Goal: Task Accomplishment & Management: Complete application form

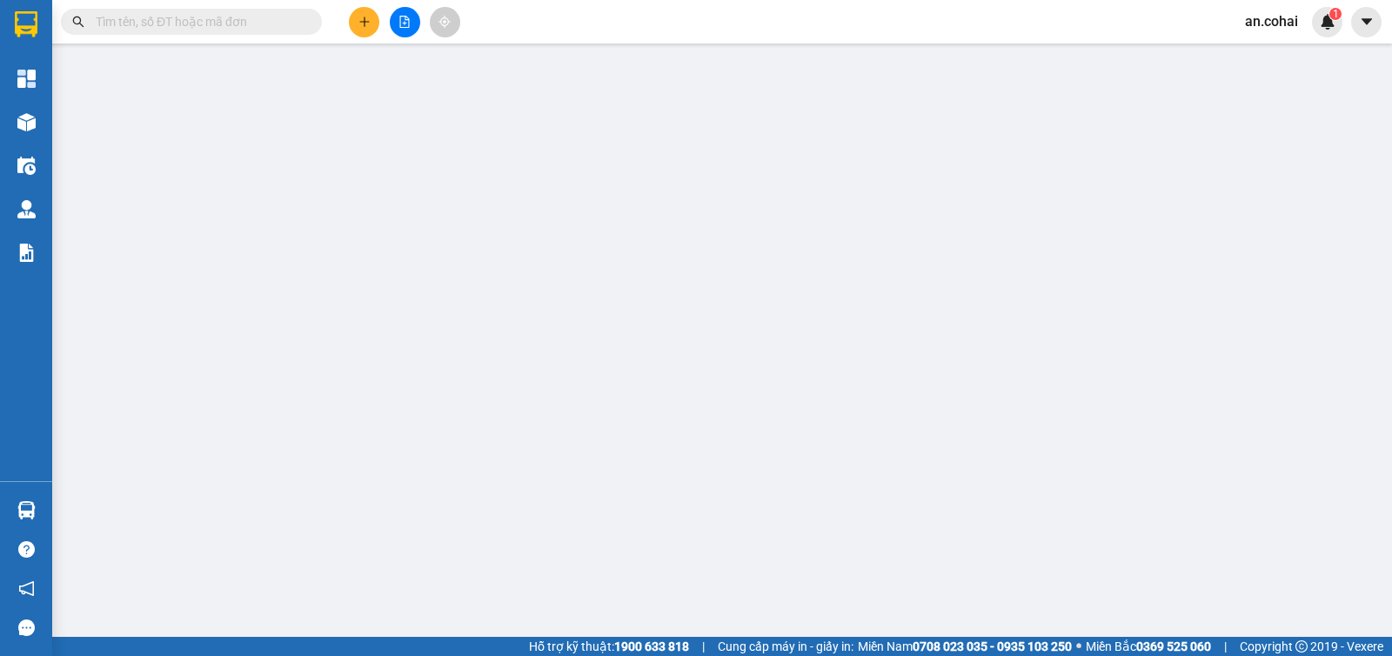
type input "0981279707"
type input "0978146679"
type input "việt"
type input "chư căm"
type input "0"
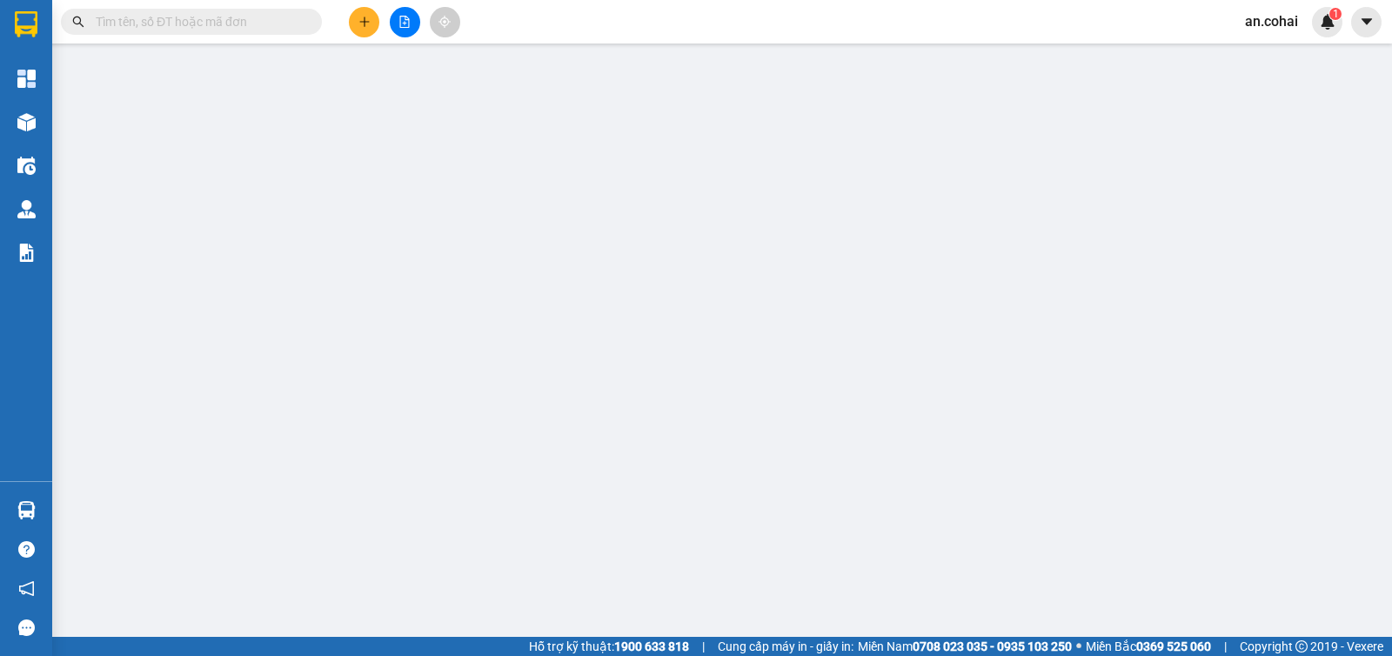
type input "250.000"
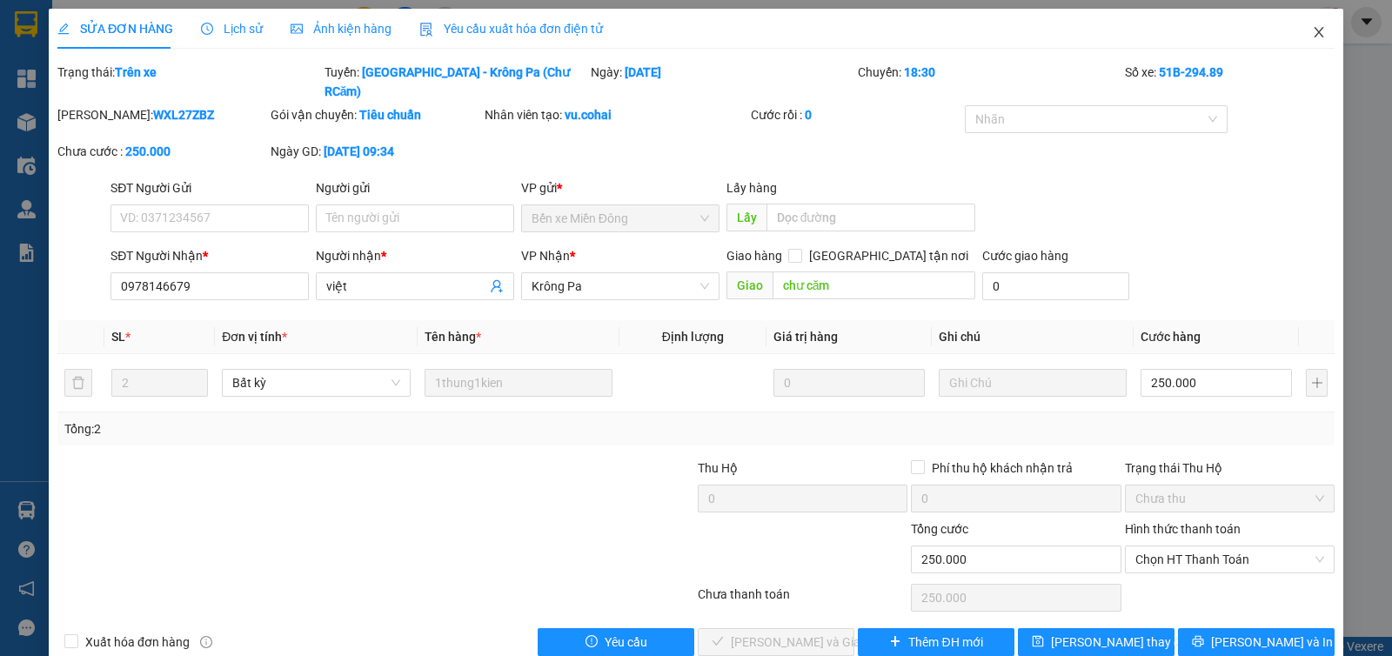
click at [1294, 30] on span "Close" at bounding box center [1318, 33] width 49 height 49
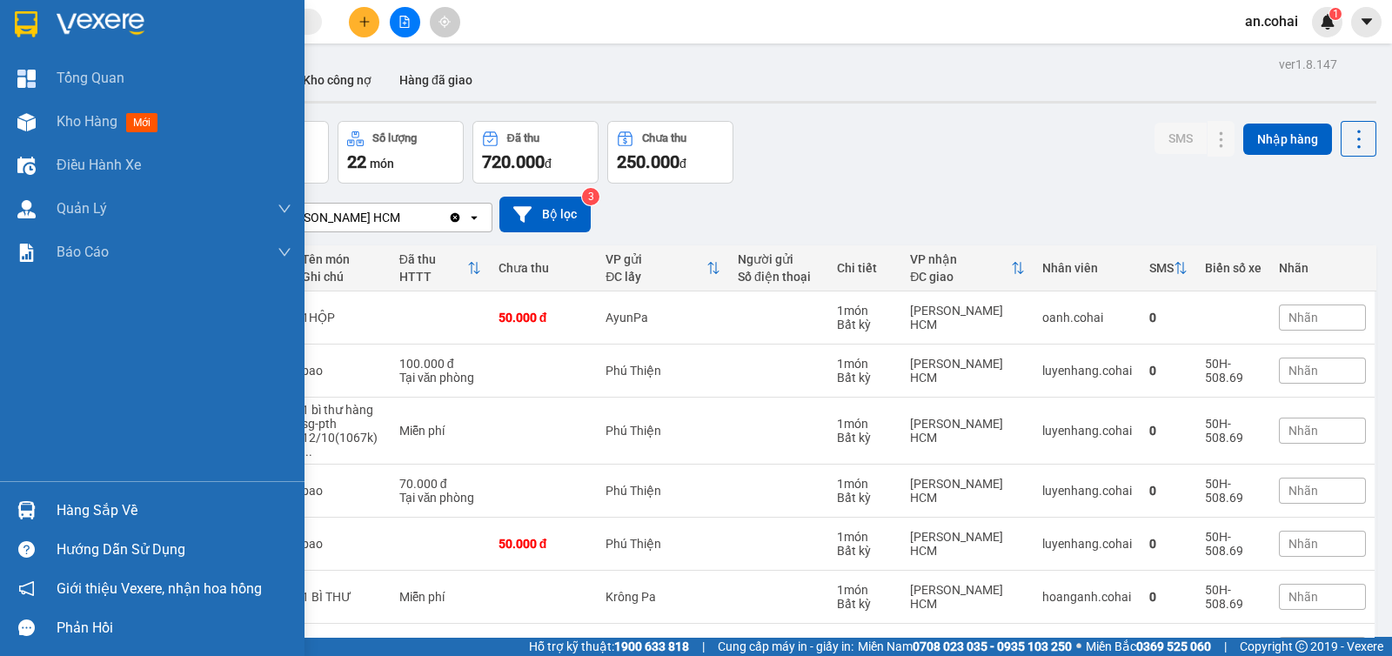
click at [22, 508] on img at bounding box center [26, 510] width 18 height 18
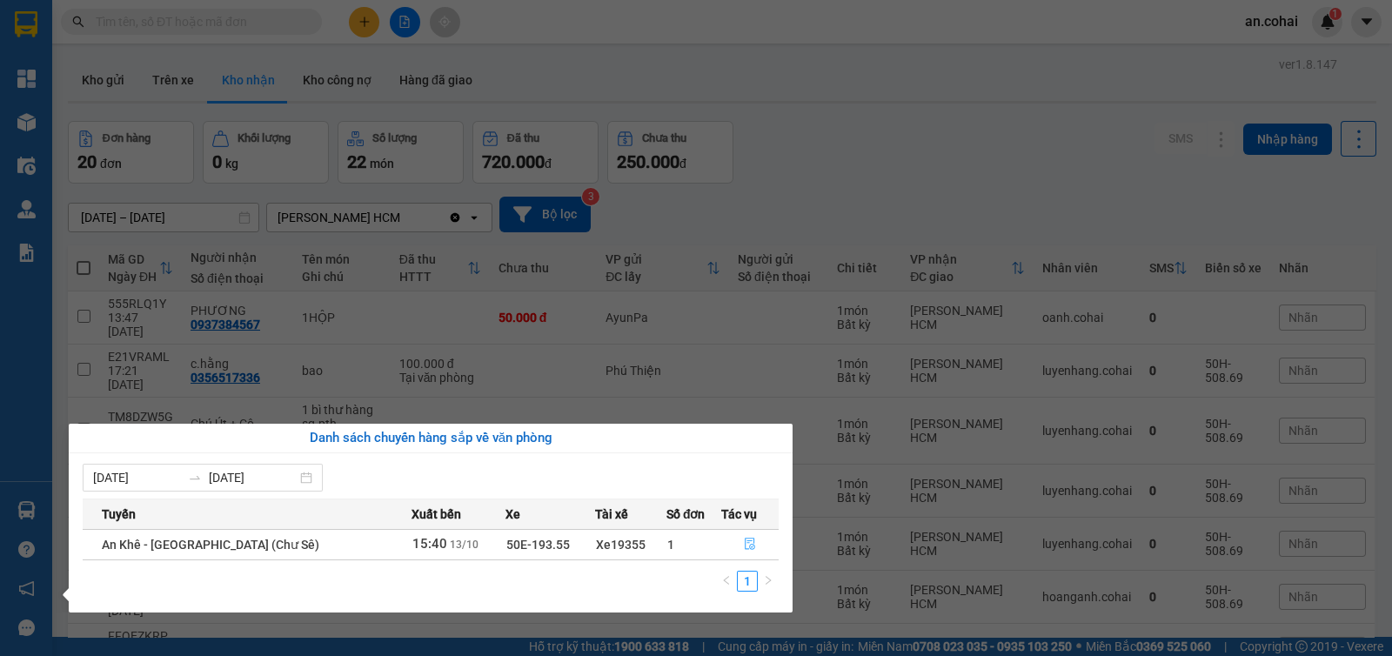
click at [752, 545] on button "button" at bounding box center [750, 545] width 56 height 28
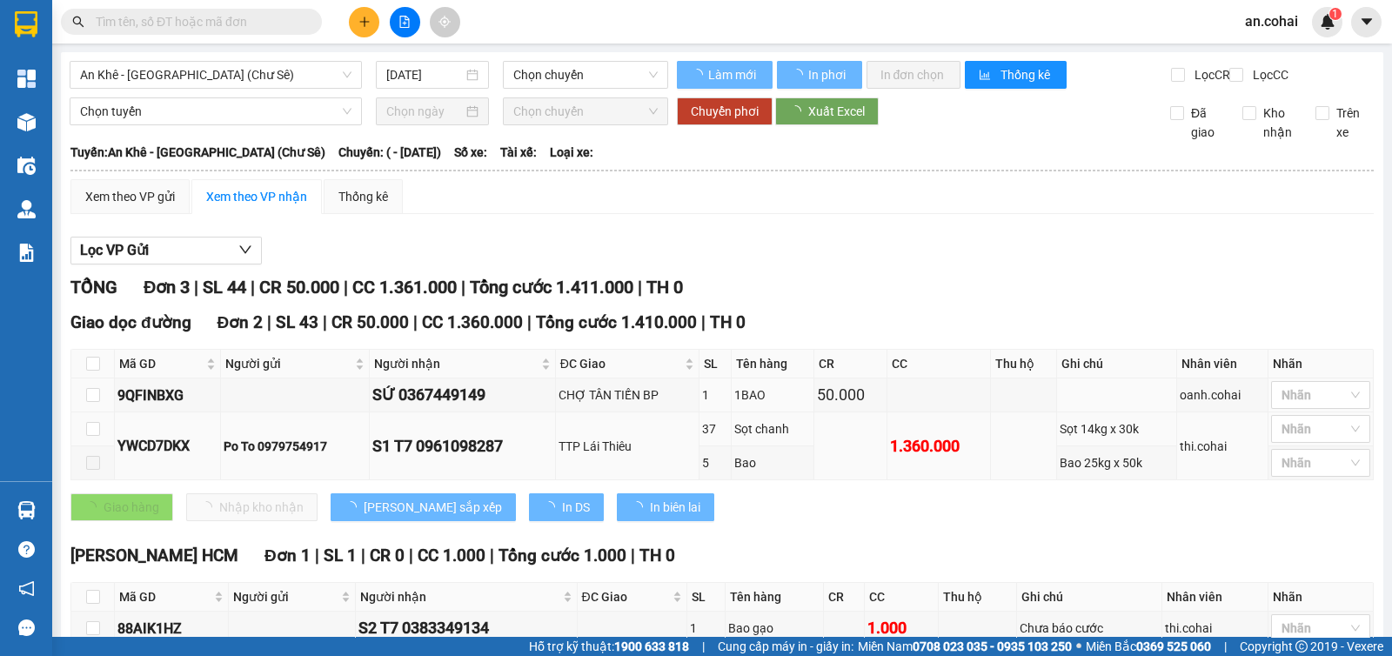
type input "[DATE]"
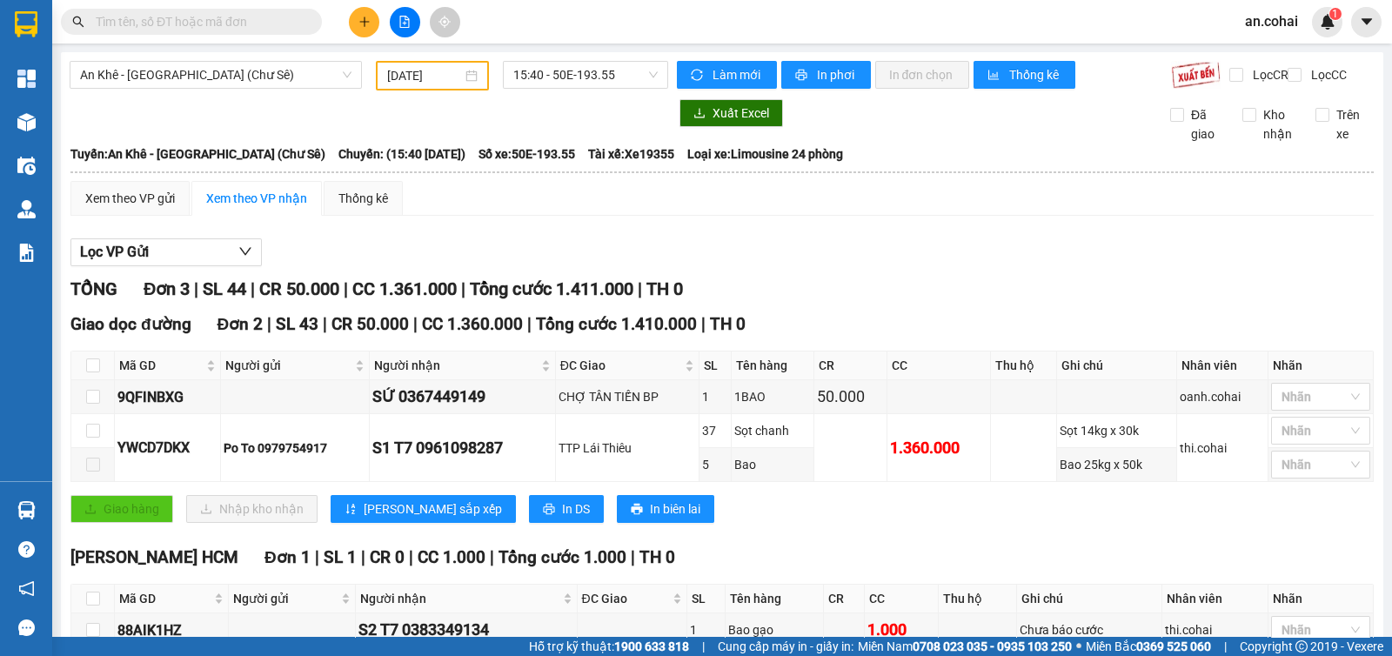
scroll to position [109, 0]
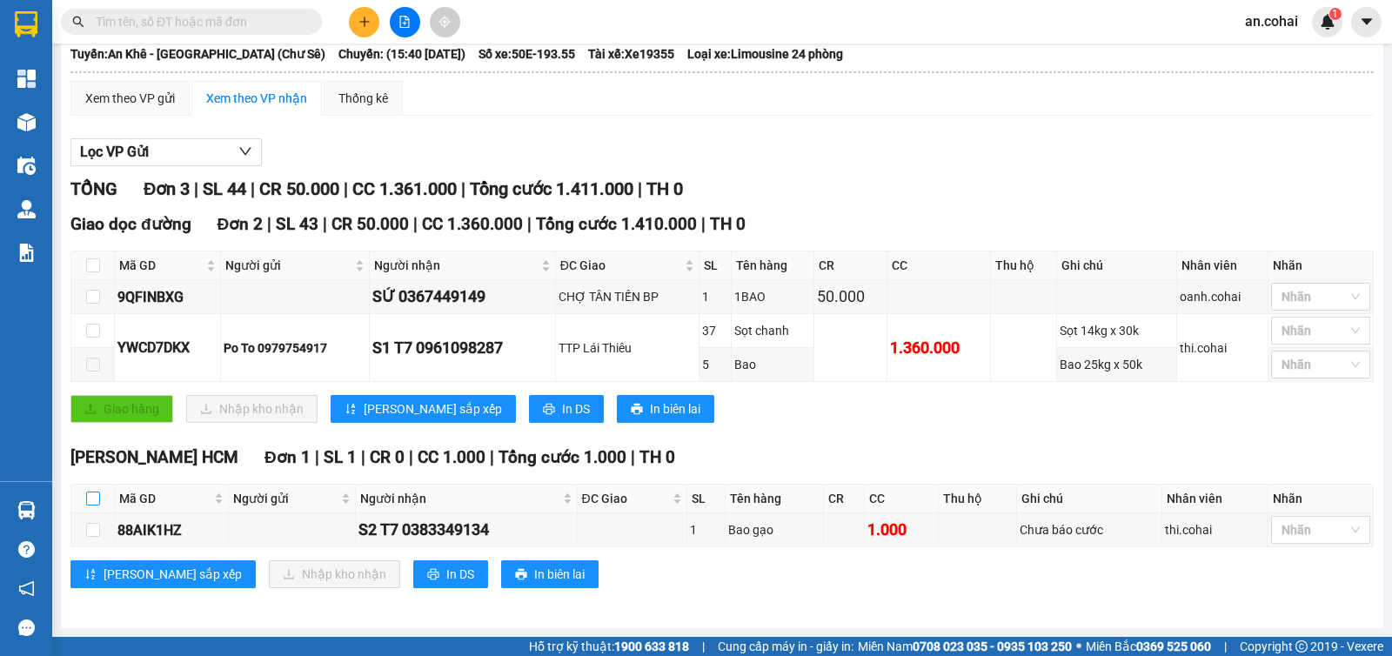
click at [91, 499] on input "checkbox" at bounding box center [93, 498] width 14 height 14
checkbox input "true"
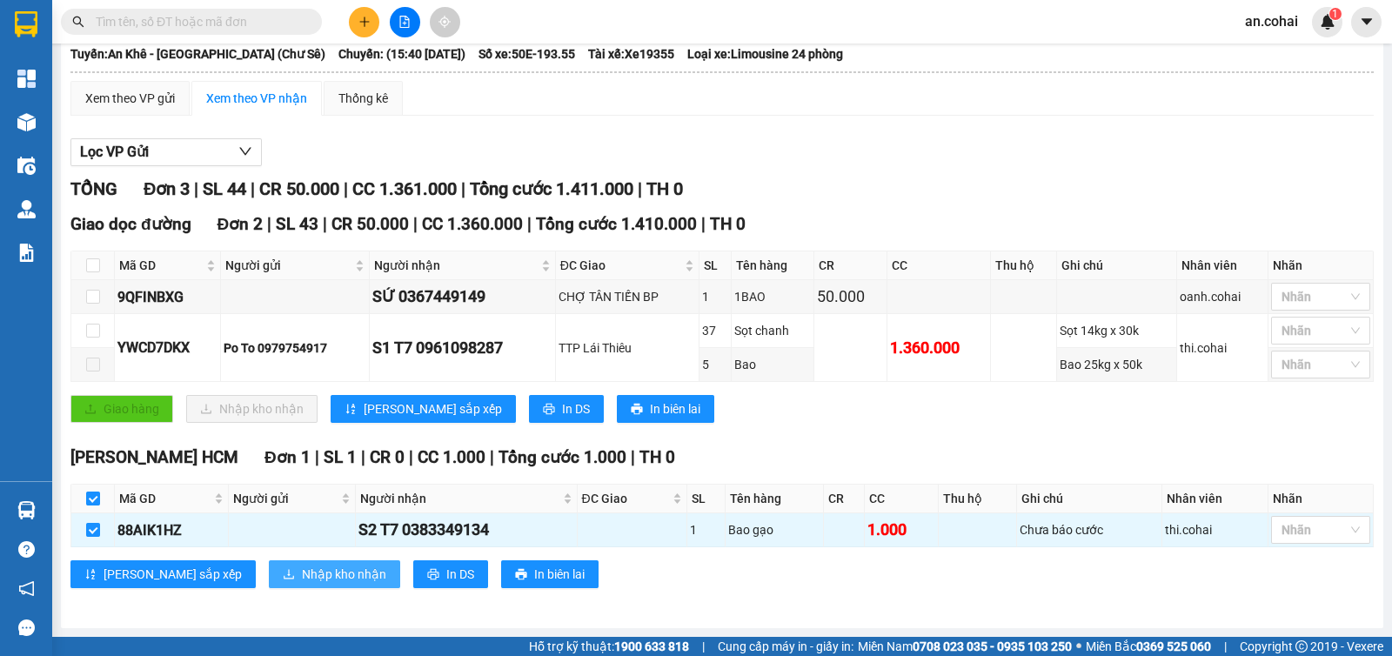
click at [302, 565] on span "Nhập kho nhận" at bounding box center [344, 573] width 84 height 19
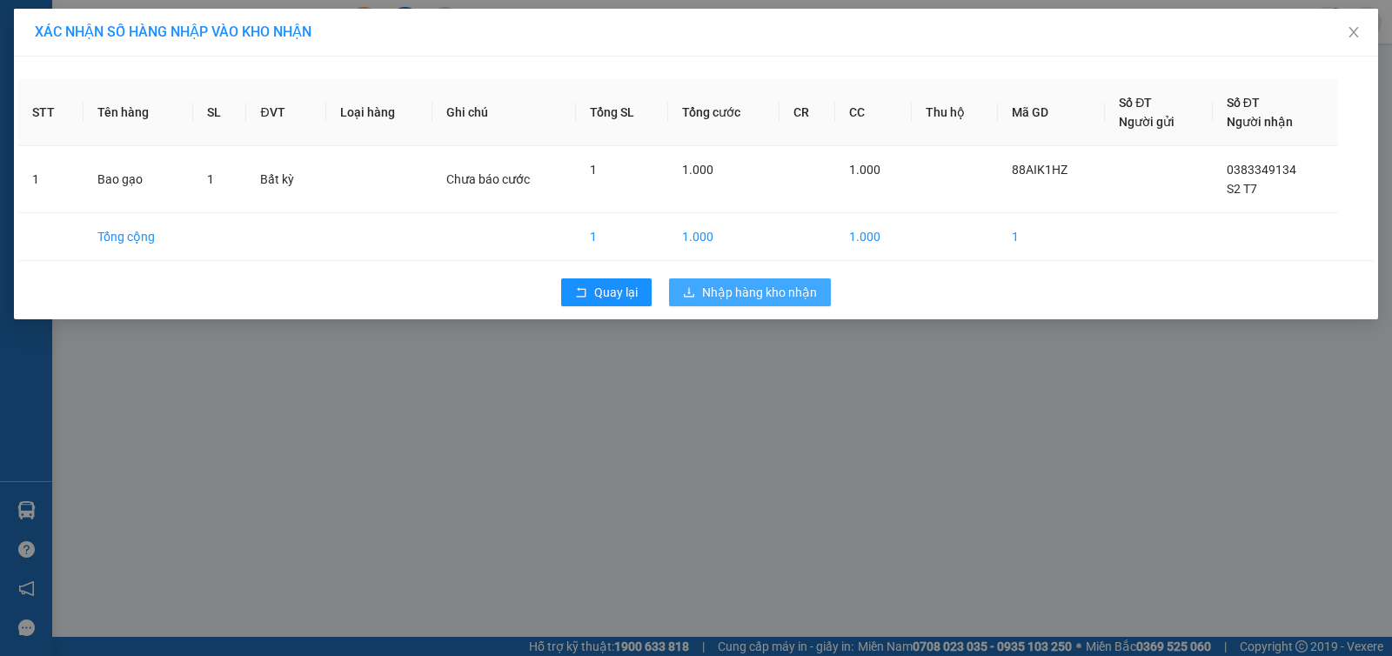
click at [800, 296] on span "Nhập hàng kho nhận" at bounding box center [759, 292] width 115 height 19
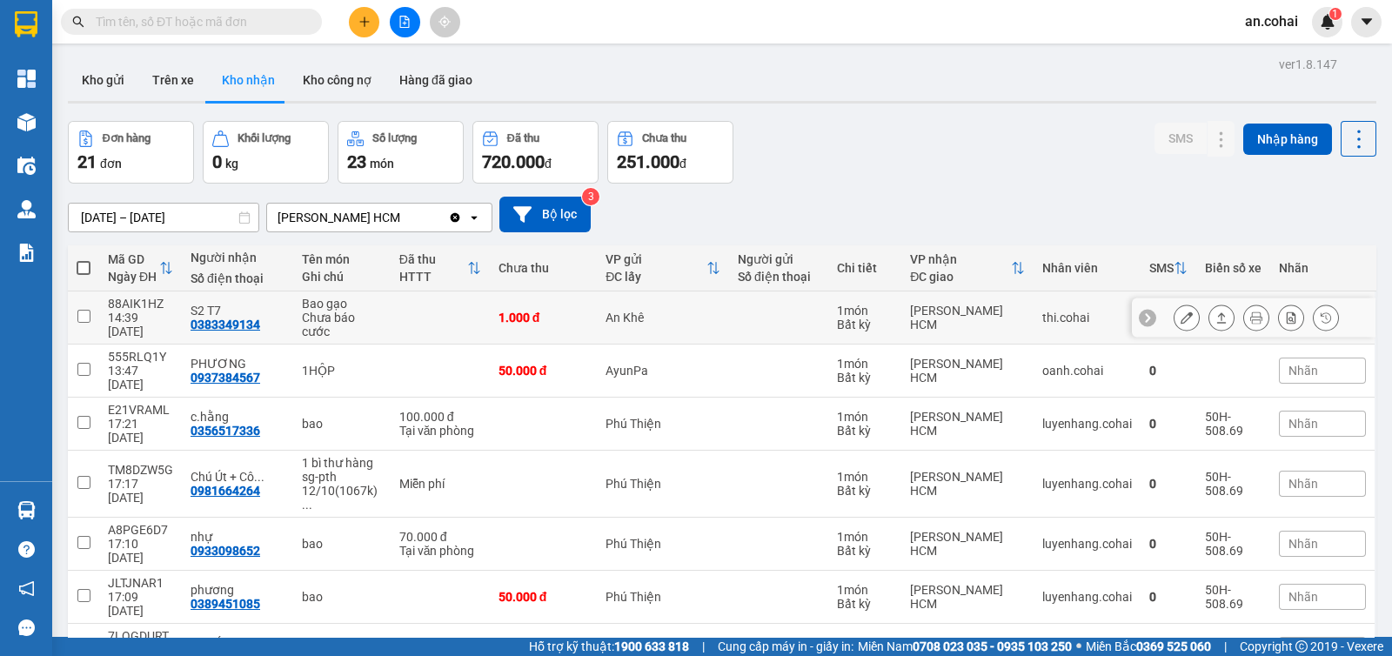
click at [1174, 328] on button at bounding box center [1186, 318] width 24 height 30
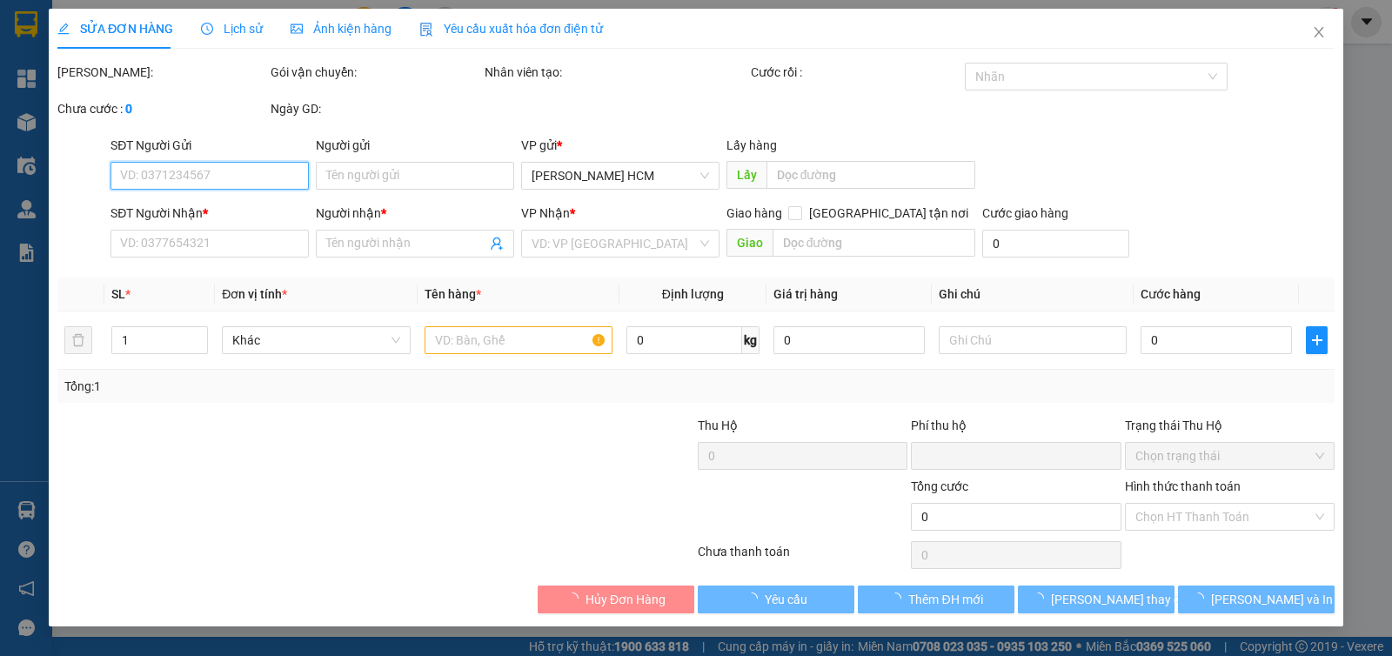
type input "0383349134"
type input "S2 T7"
type input "0"
type input "1.000"
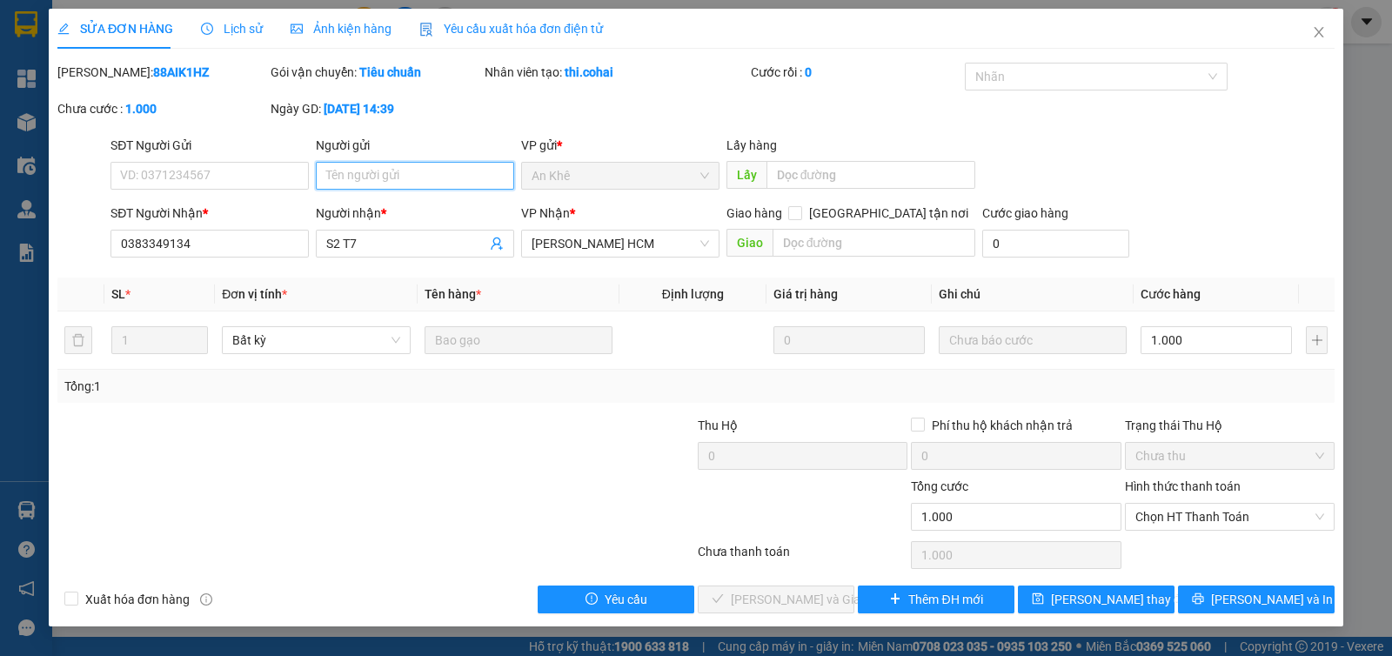
click at [419, 167] on input "Người gửi" at bounding box center [415, 176] width 198 height 28
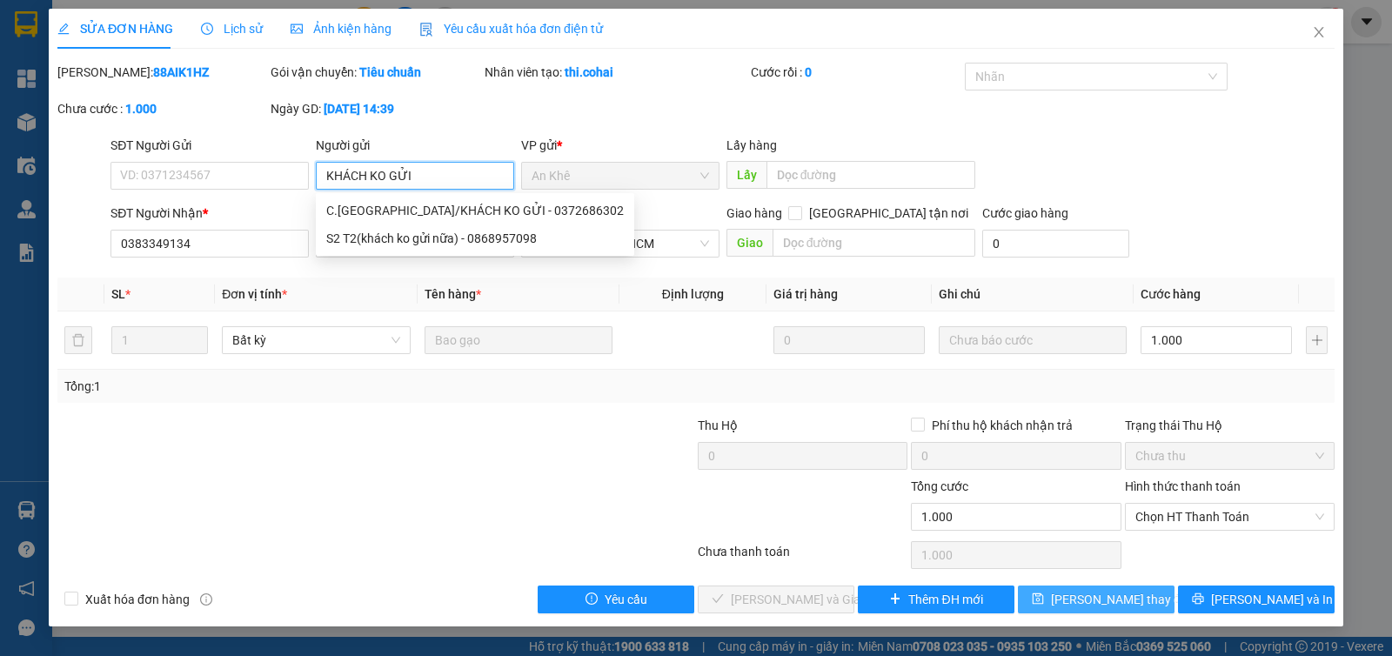
type input "KHÁCH KO GỬI"
click at [1076, 604] on span "[PERSON_NAME] thay đổi" at bounding box center [1120, 599] width 139 height 19
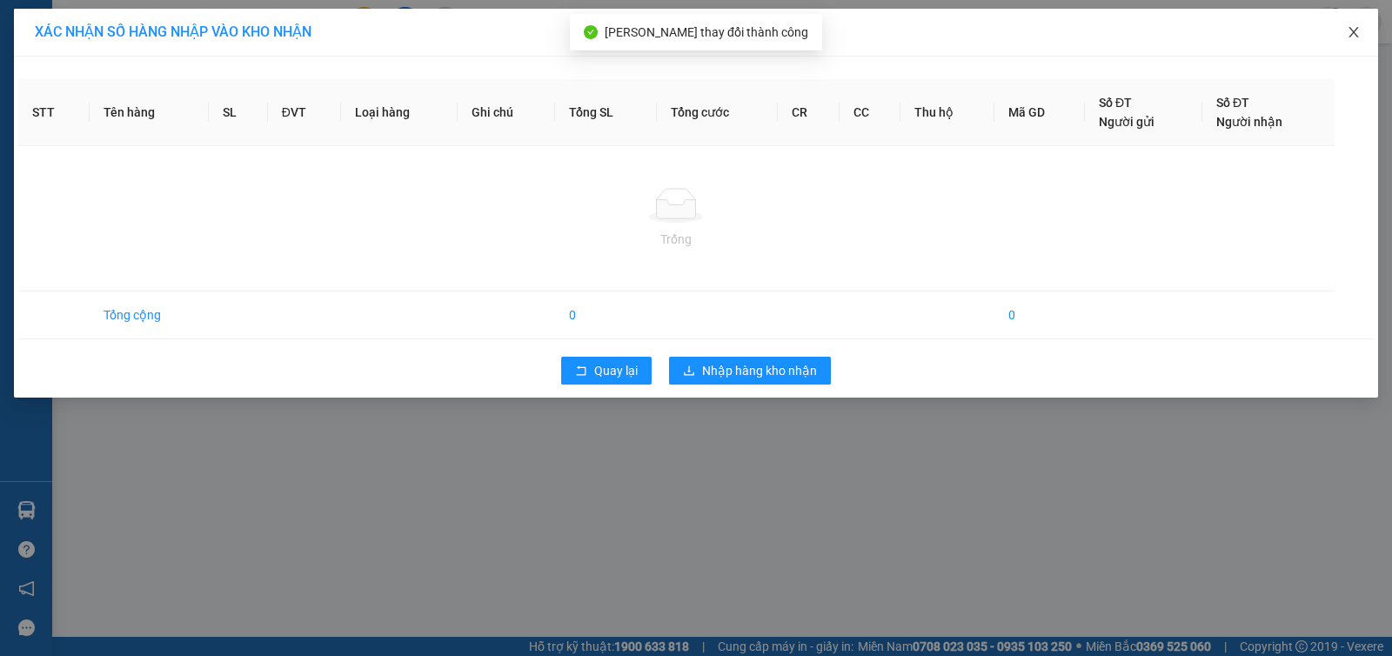
drag, startPoint x: 1336, startPoint y: 49, endPoint x: 1360, endPoint y: 43, distance: 25.1
click at [1337, 49] on span "Close" at bounding box center [1353, 33] width 49 height 49
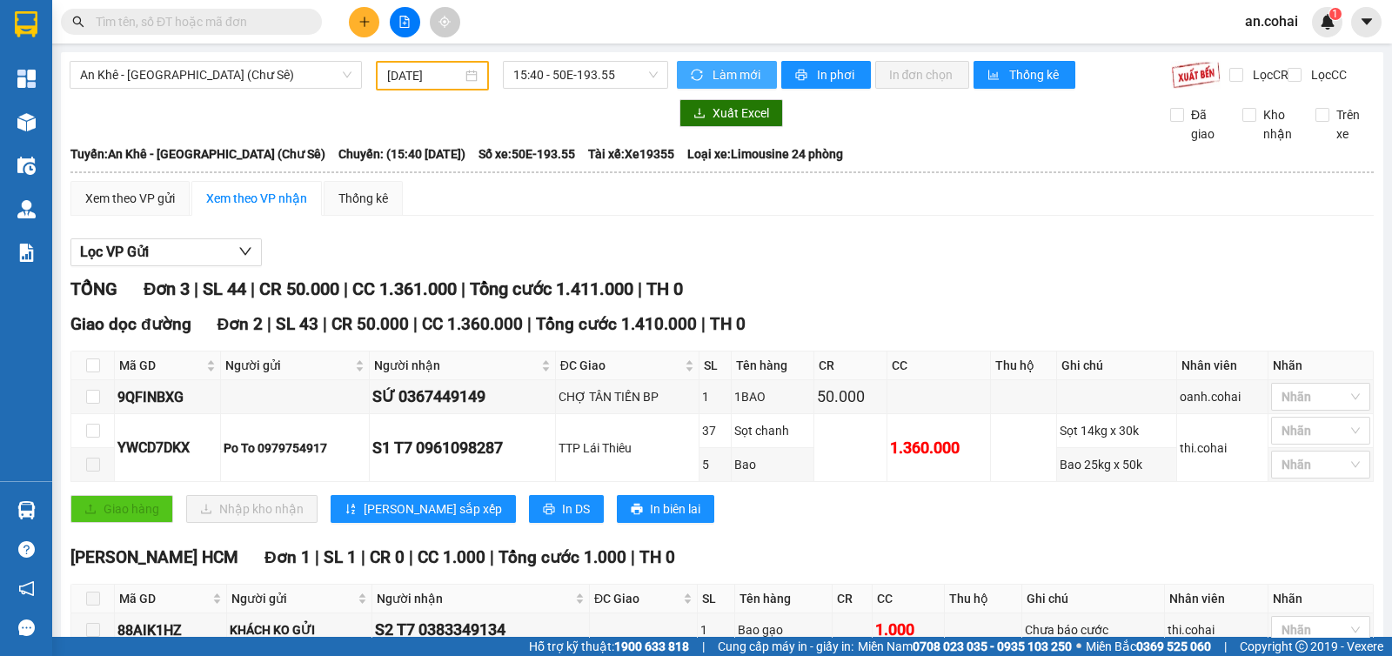
click at [741, 65] on span "Làm mới" at bounding box center [737, 74] width 50 height 19
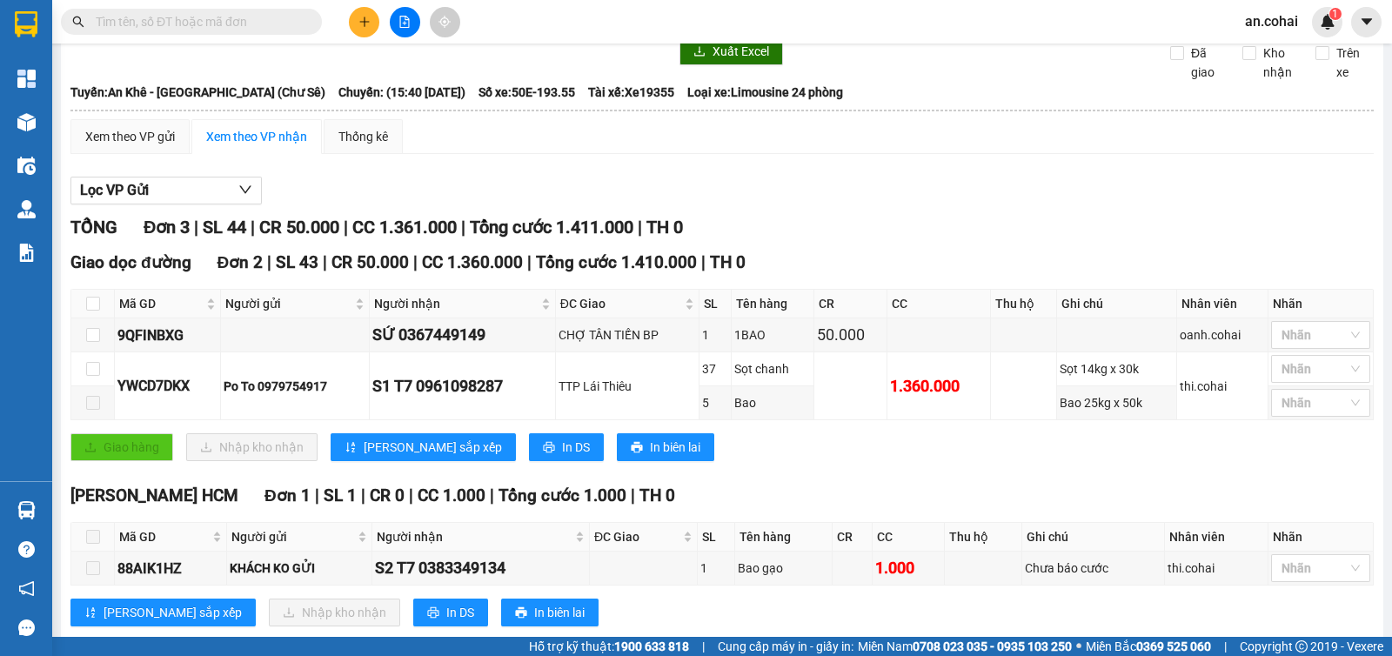
scroll to position [109, 0]
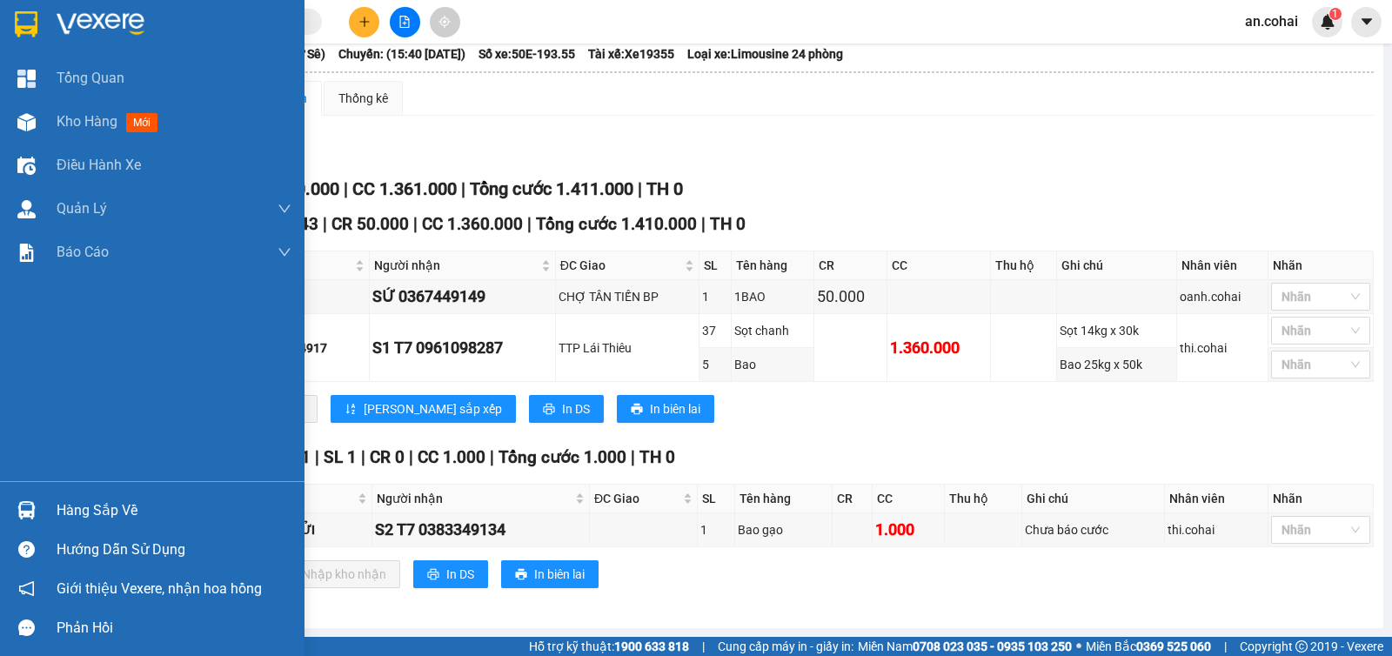
click at [54, 526] on div "Hàng sắp về" at bounding box center [152, 510] width 304 height 39
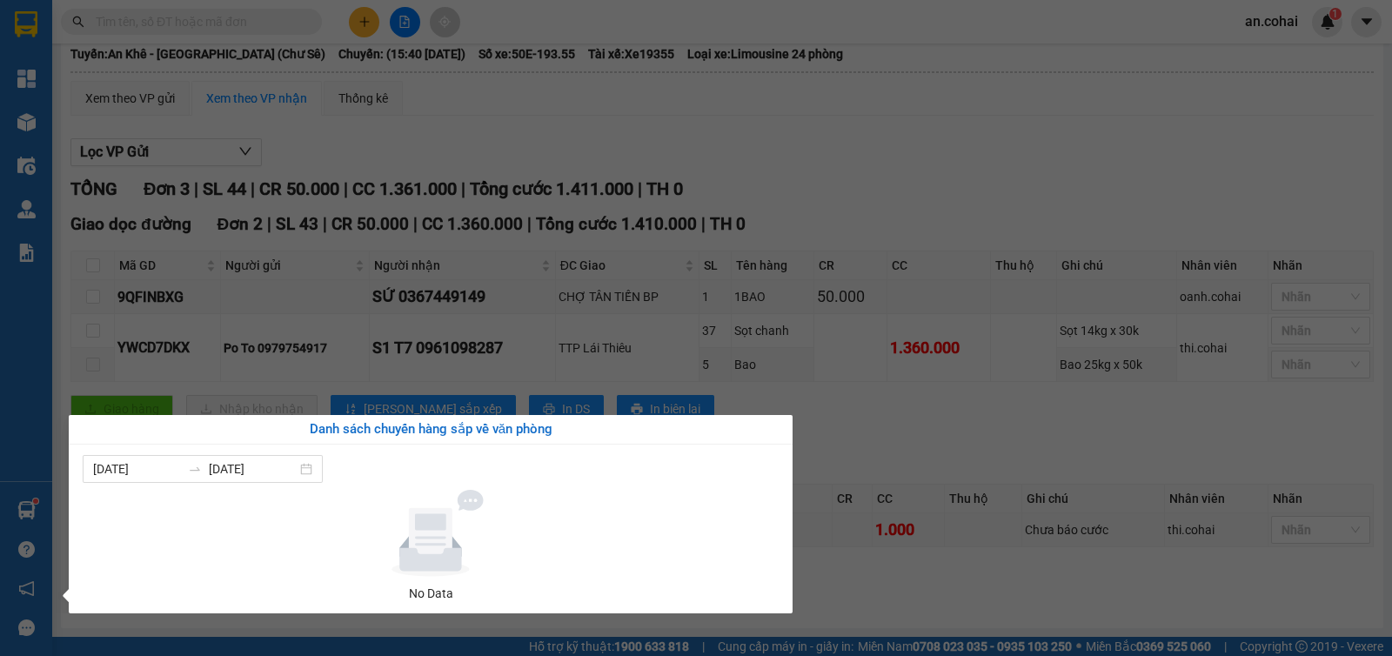
click at [562, 324] on section "Kết quả tìm kiếm ( 0 ) Bộ lọc No Data an.cohai 1 Tổng Quan Kho hàng mới Điều hà…" at bounding box center [696, 328] width 1392 height 656
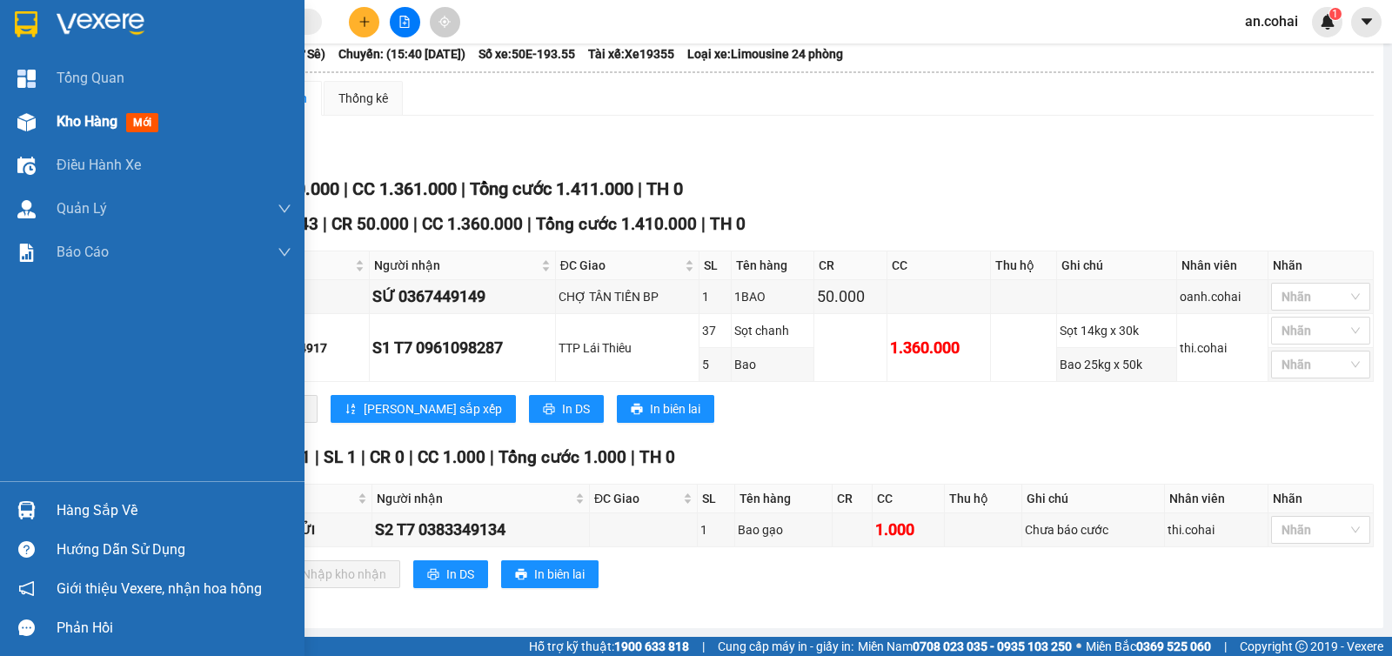
click at [43, 127] on div "Kho hàng mới" at bounding box center [152, 121] width 304 height 43
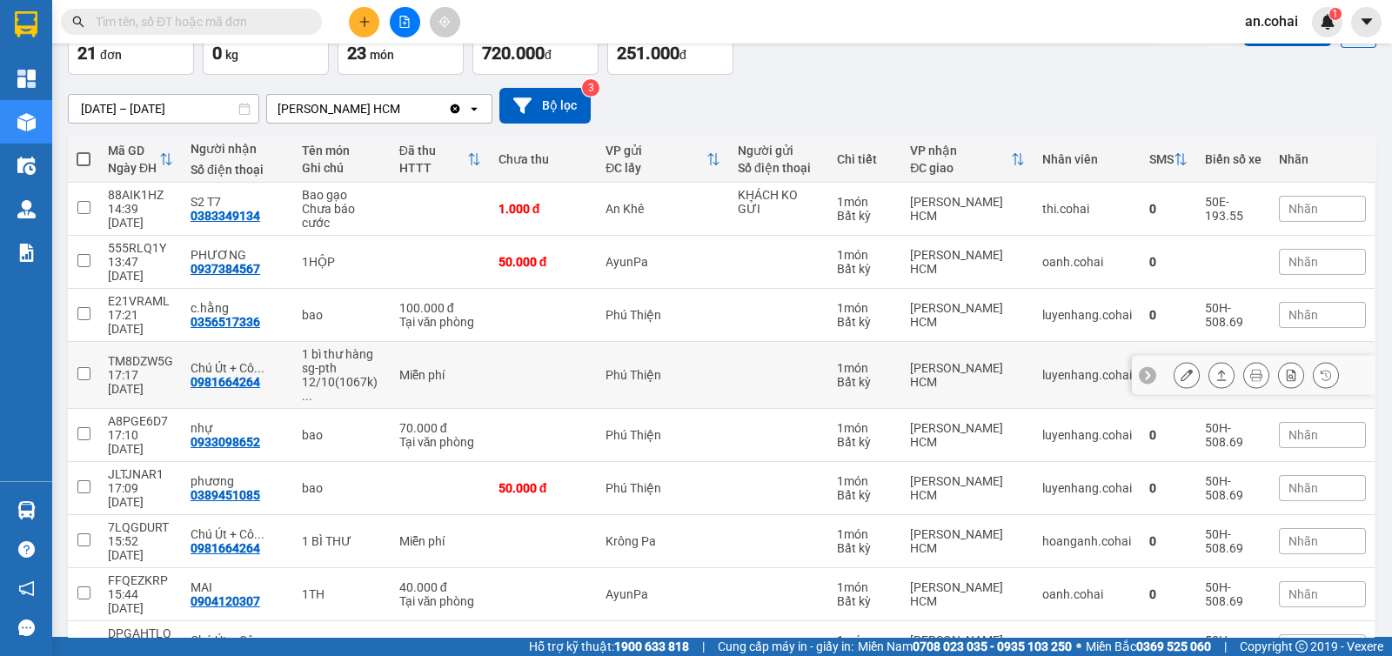
click at [1217, 370] on icon at bounding box center [1222, 375] width 10 height 10
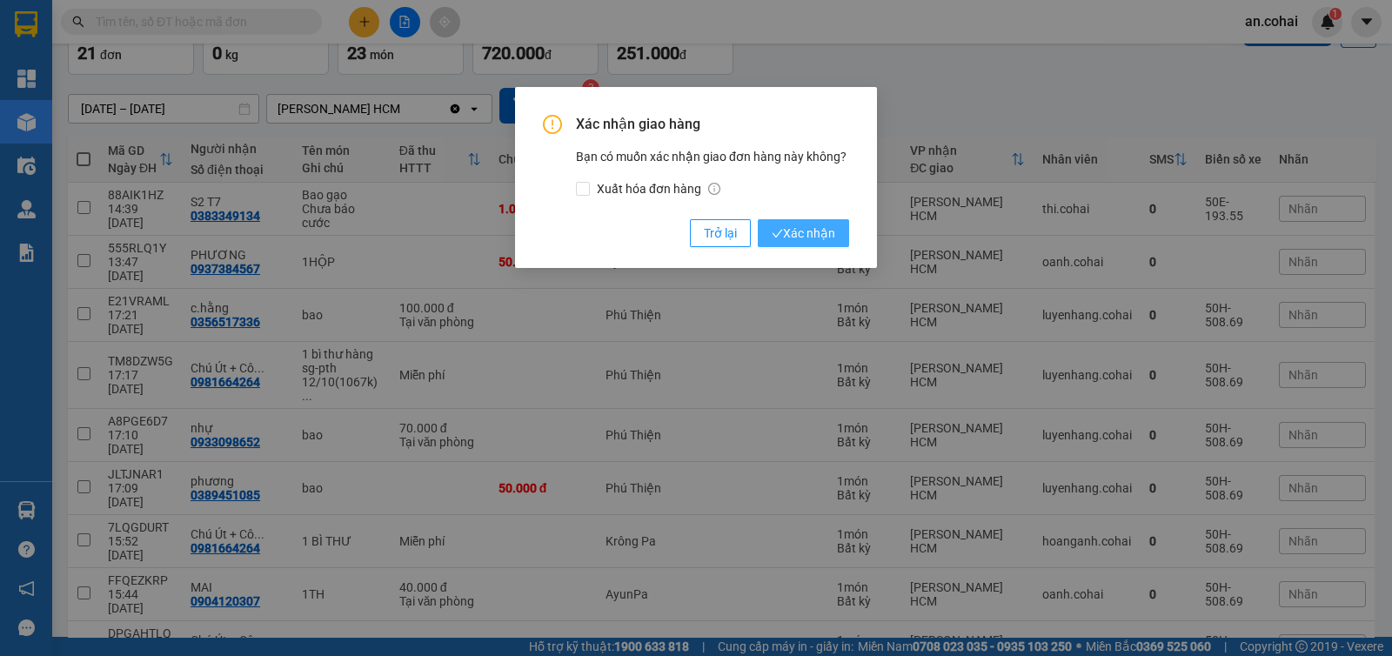
click at [801, 232] on span "Xác nhận" at bounding box center [802, 233] width 63 height 19
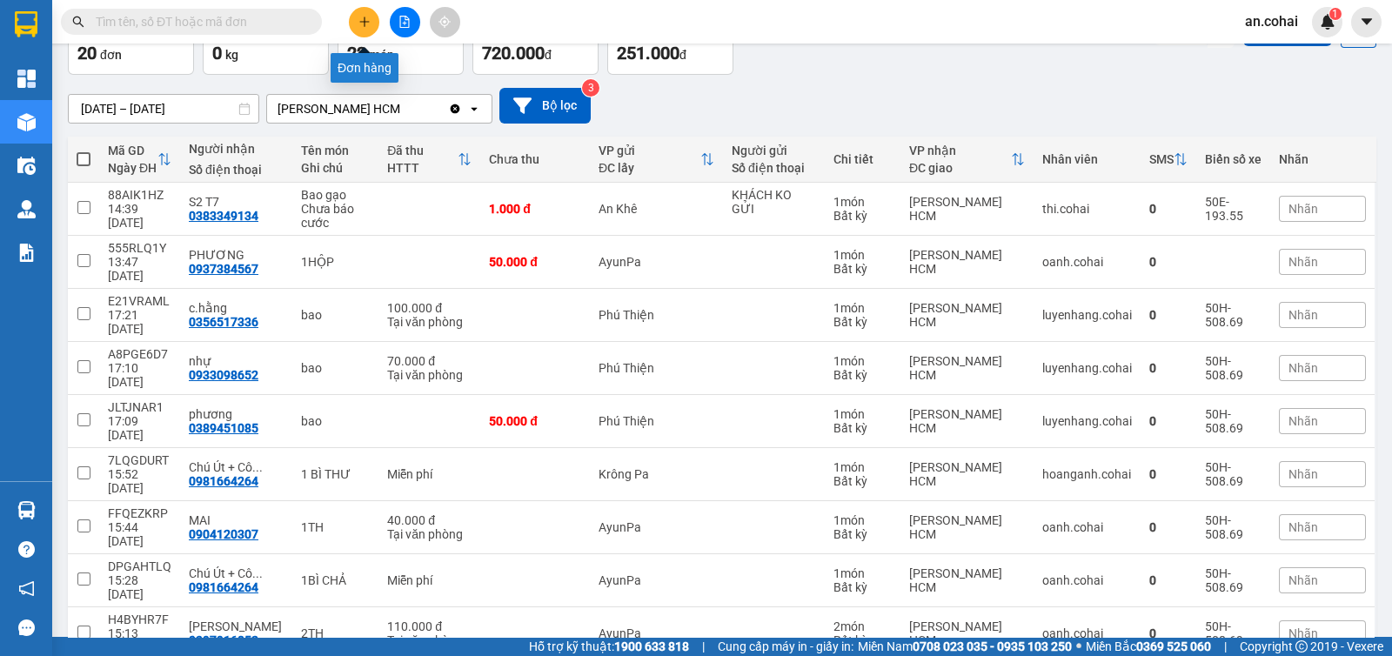
click at [364, 23] on icon "plus" at bounding box center [364, 22] width 1 height 10
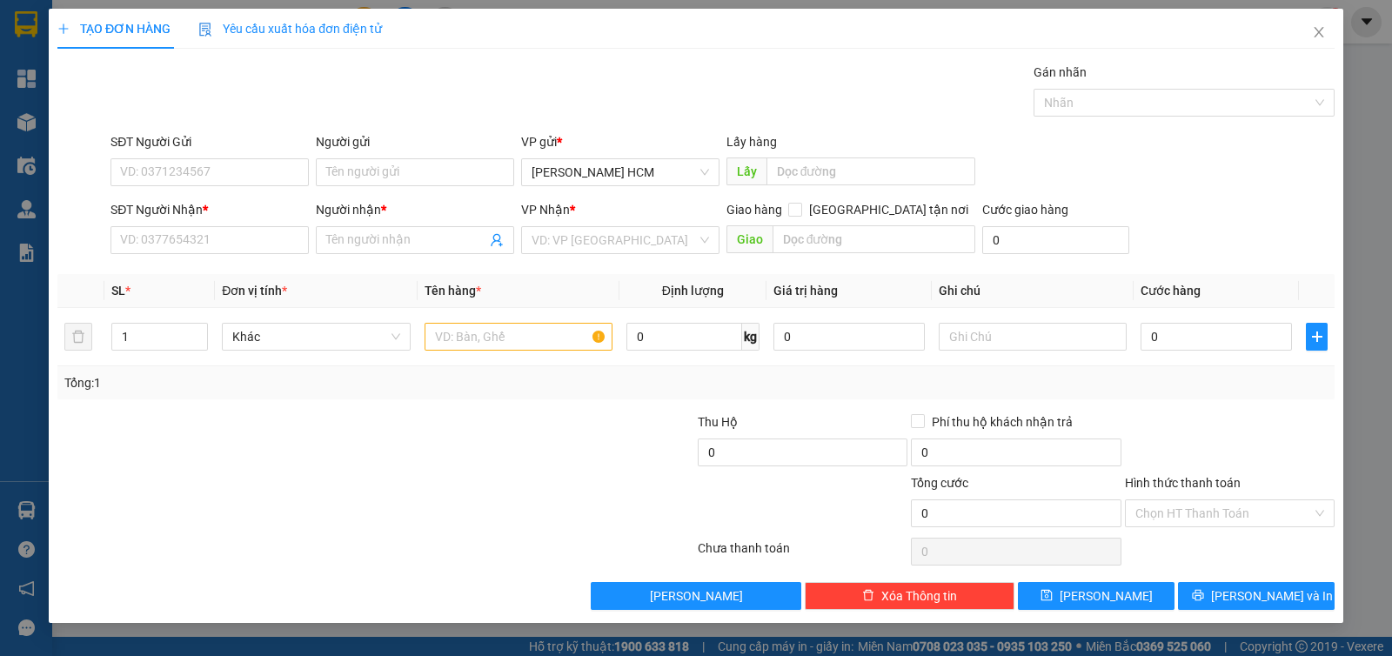
click at [270, 219] on div "SĐT Người Nhận *" at bounding box center [209, 213] width 198 height 26
click at [277, 237] on input "SĐT Người Nhận *" at bounding box center [209, 240] width 198 height 28
click at [486, 341] on input "text" at bounding box center [518, 337] width 188 height 28
type input "TXOP"
click at [1204, 337] on input "0" at bounding box center [1215, 337] width 151 height 28
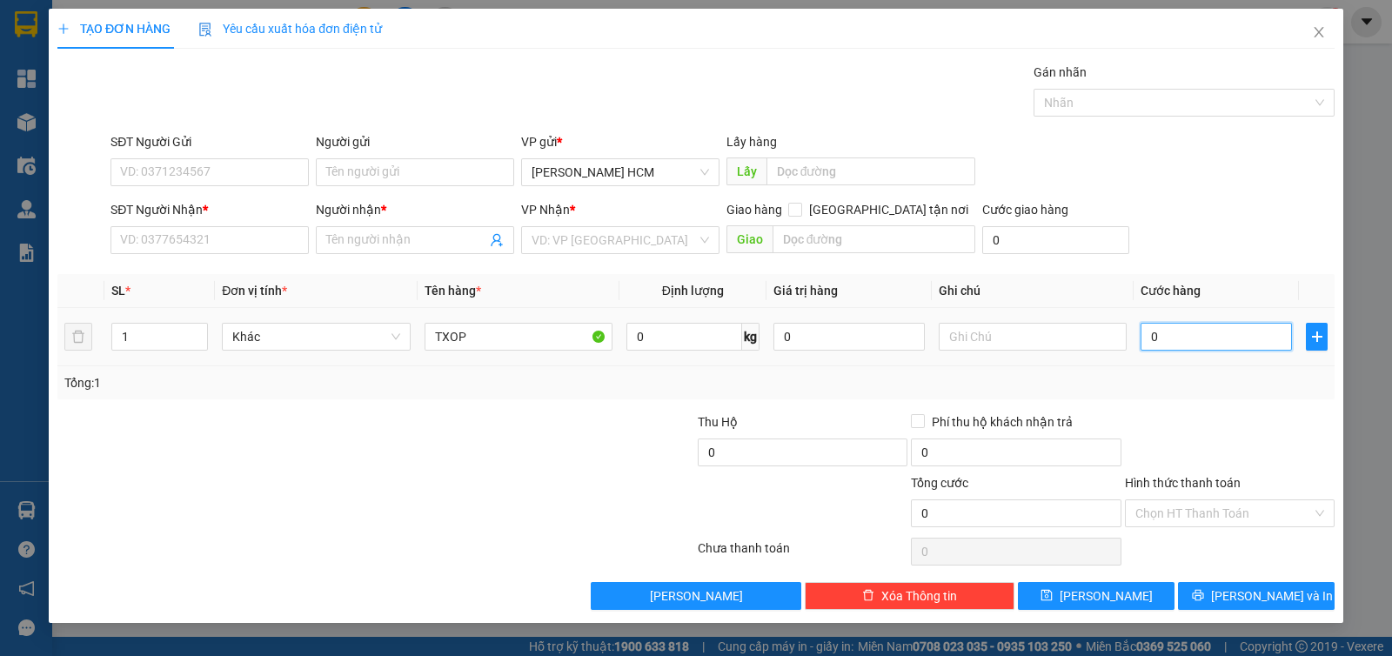
type input "006"
type input "6"
type input "0.060"
type input "60"
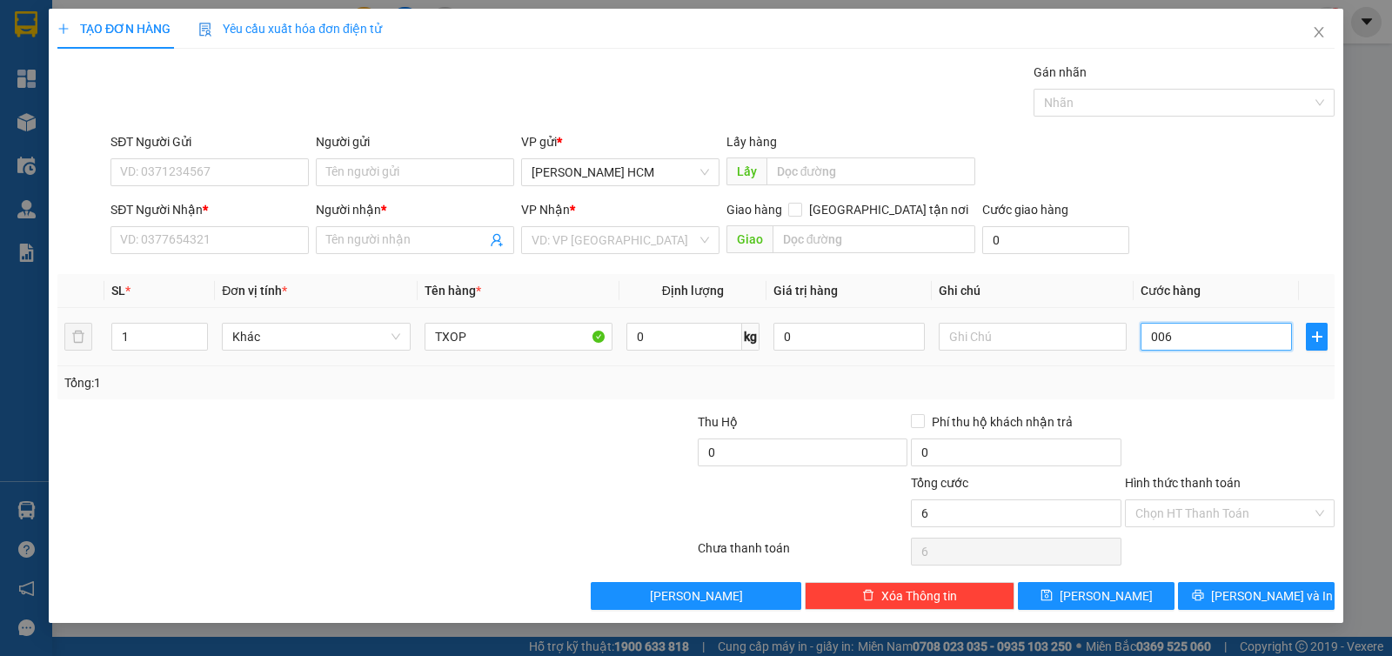
type input "60"
type input "60.000"
click at [283, 234] on input "SĐT Người Nhận *" at bounding box center [209, 240] width 198 height 28
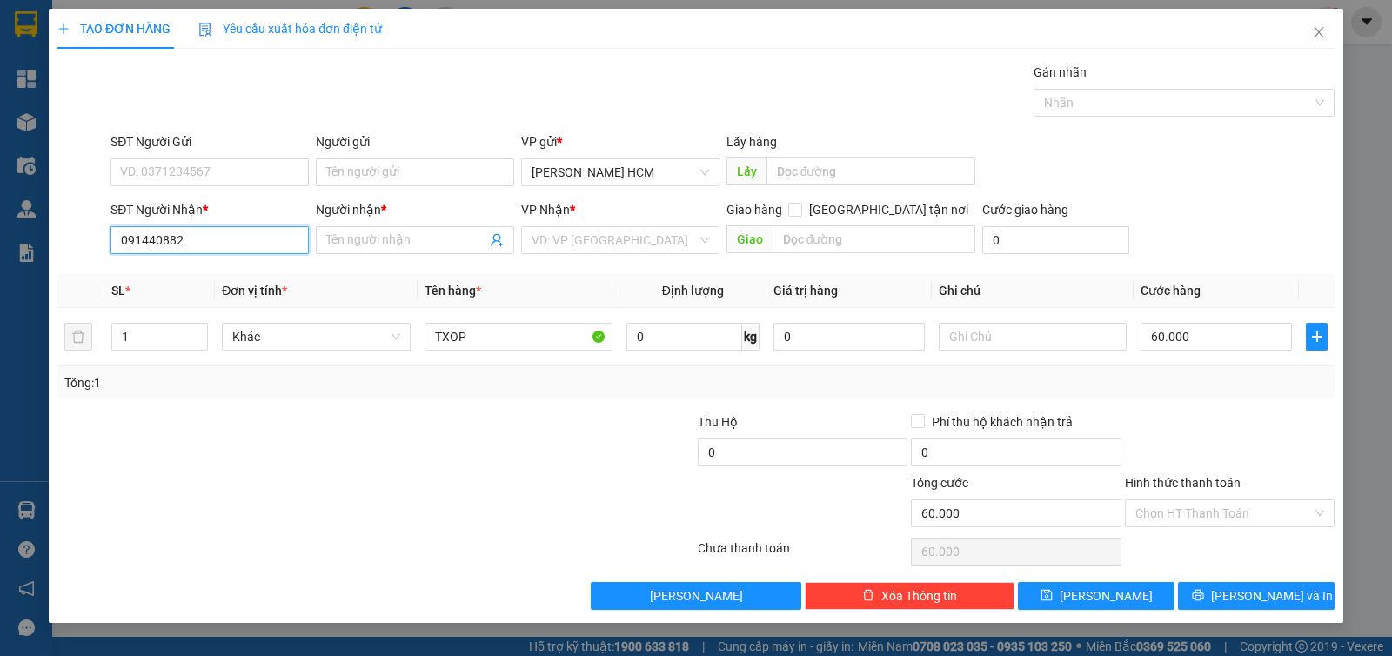
type input "0914408827"
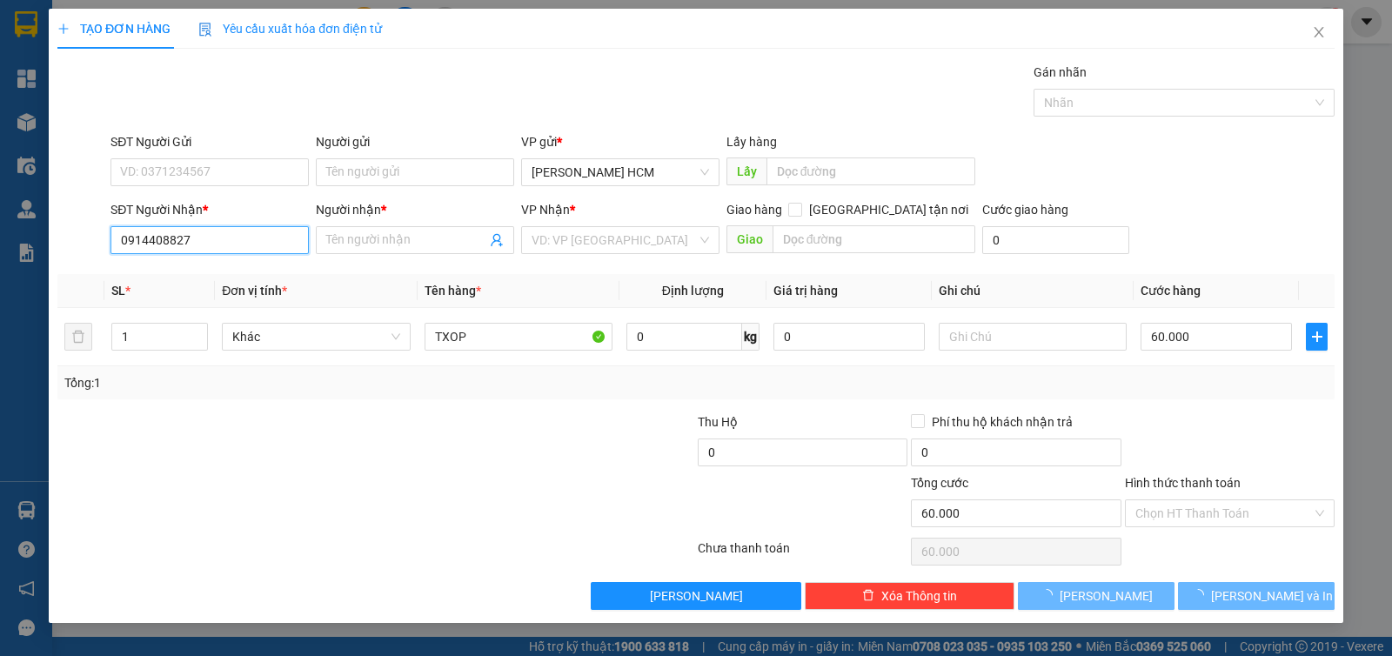
click at [283, 234] on input "0914408827" at bounding box center [209, 240] width 198 height 28
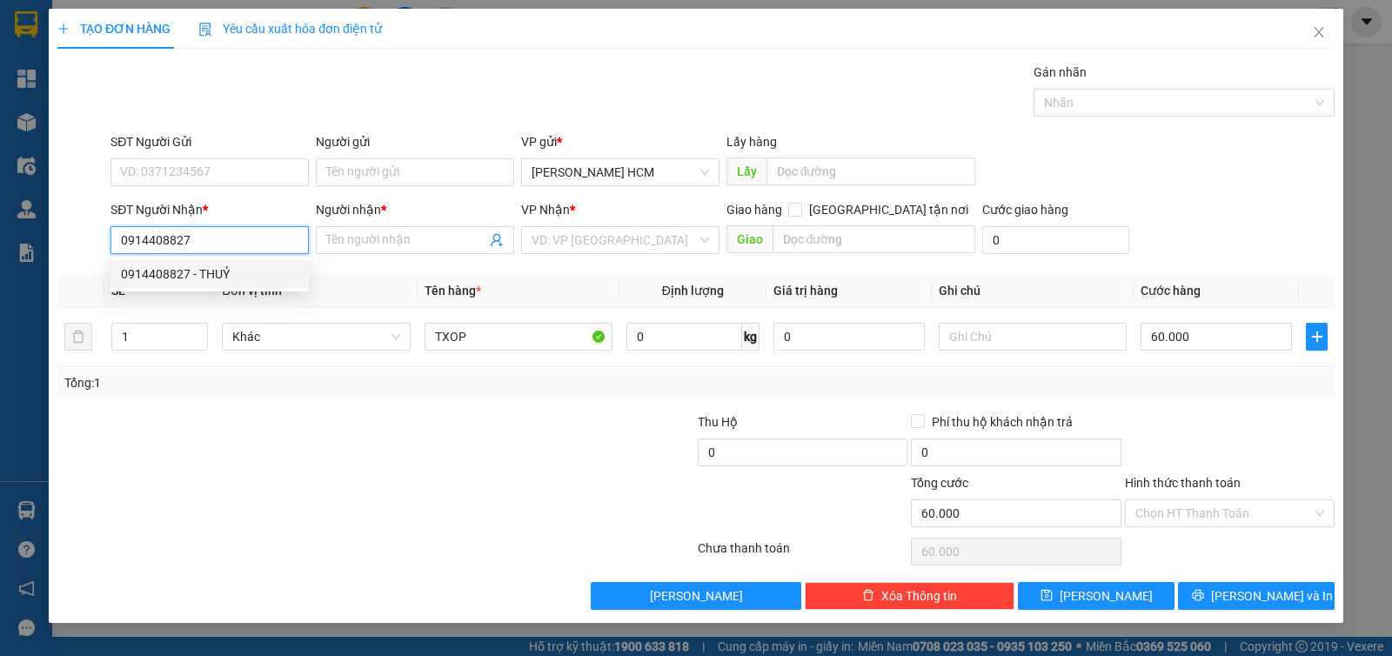
click at [270, 270] on div "0914408827 - THUỶ" at bounding box center [209, 273] width 177 height 19
type input "THUỶ"
type input "0914408827"
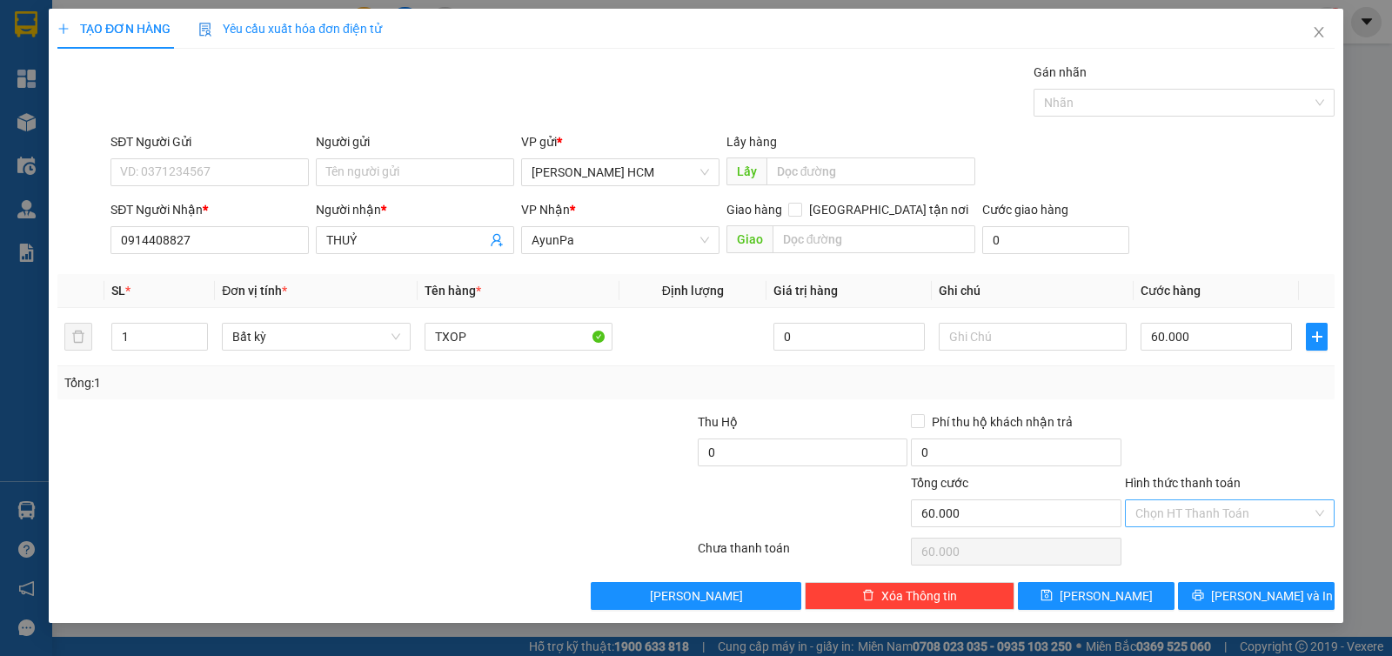
click at [1220, 514] on input "Hình thức thanh toán" at bounding box center [1223, 513] width 177 height 26
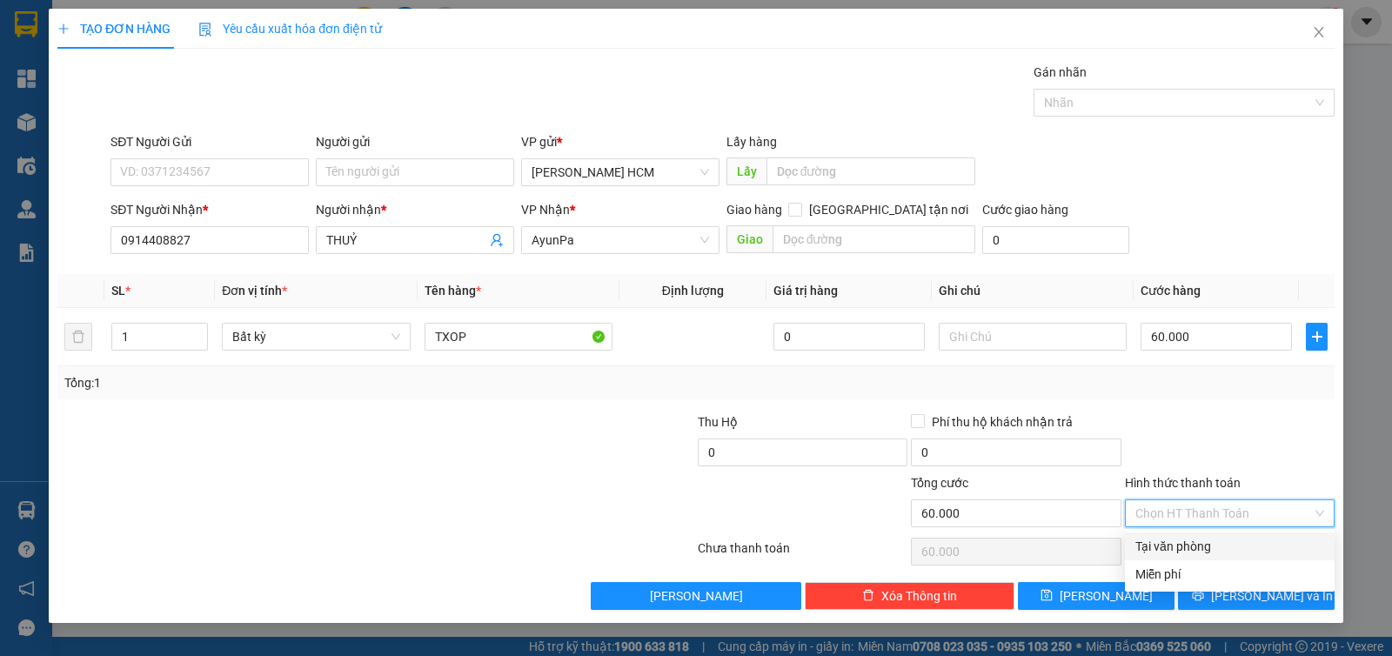
click at [1222, 548] on div "Tại văn phòng" at bounding box center [1229, 546] width 189 height 19
type input "0"
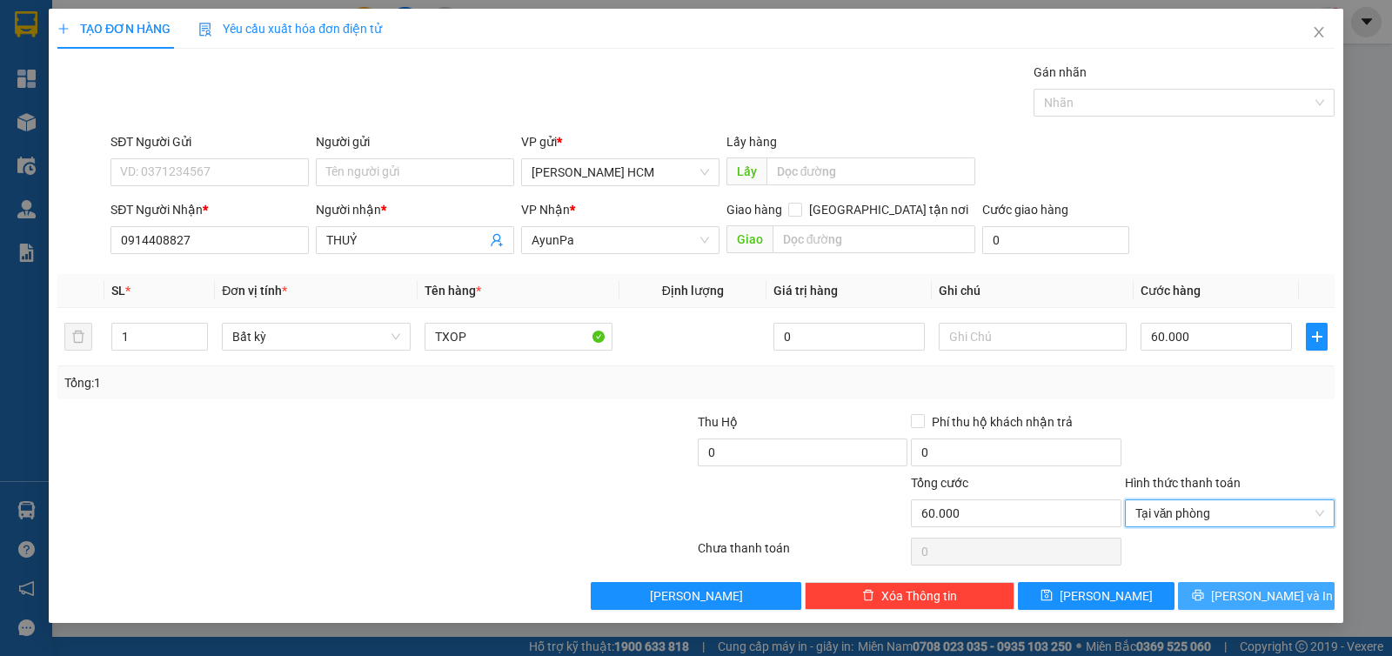
click at [1218, 593] on button "[PERSON_NAME] và In" at bounding box center [1256, 596] width 157 height 28
